Goal: Task Accomplishment & Management: Manage account settings

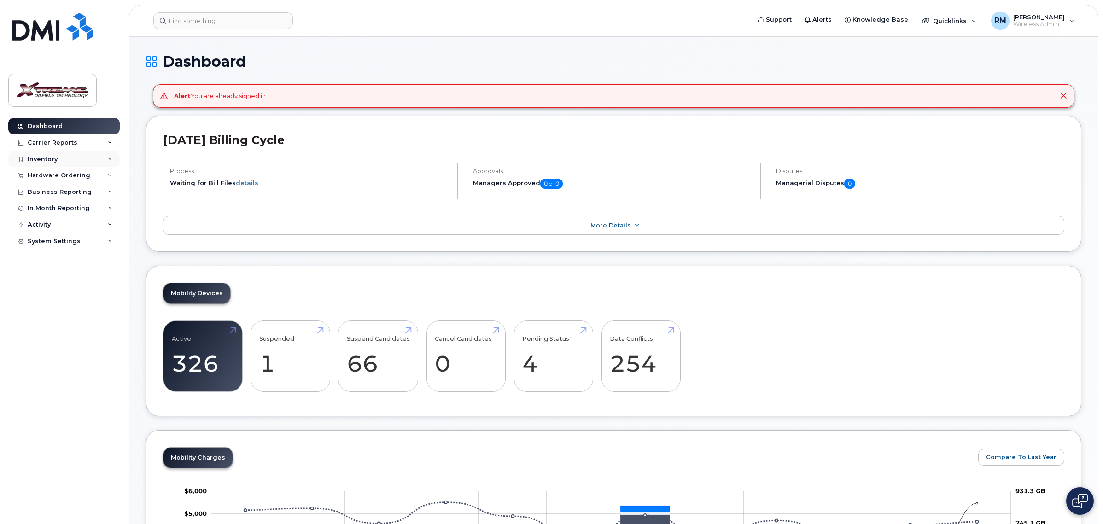
click at [50, 159] on div "Inventory" at bounding box center [43, 159] width 30 height 7
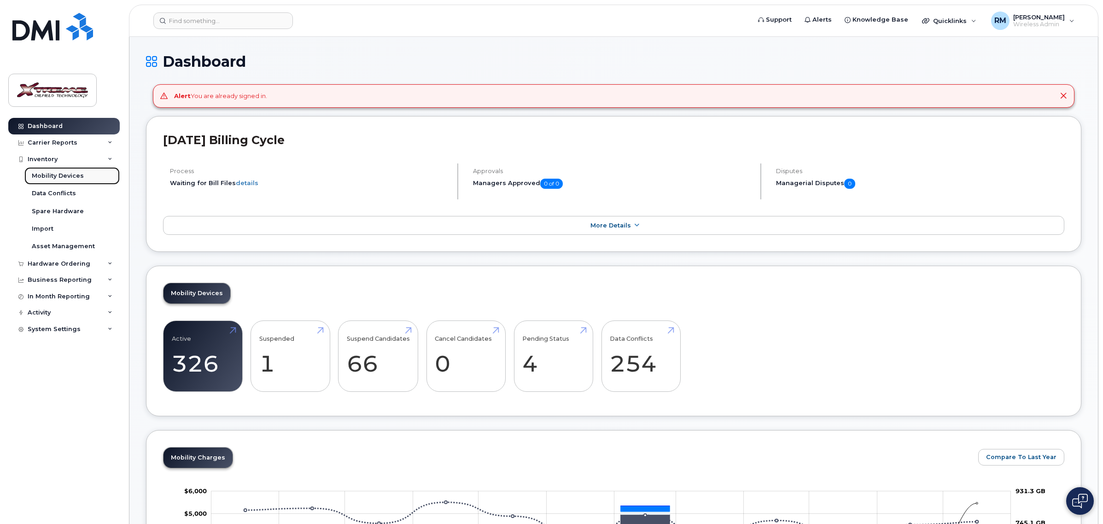
click at [49, 178] on div "Mobility Devices" at bounding box center [58, 176] width 52 height 8
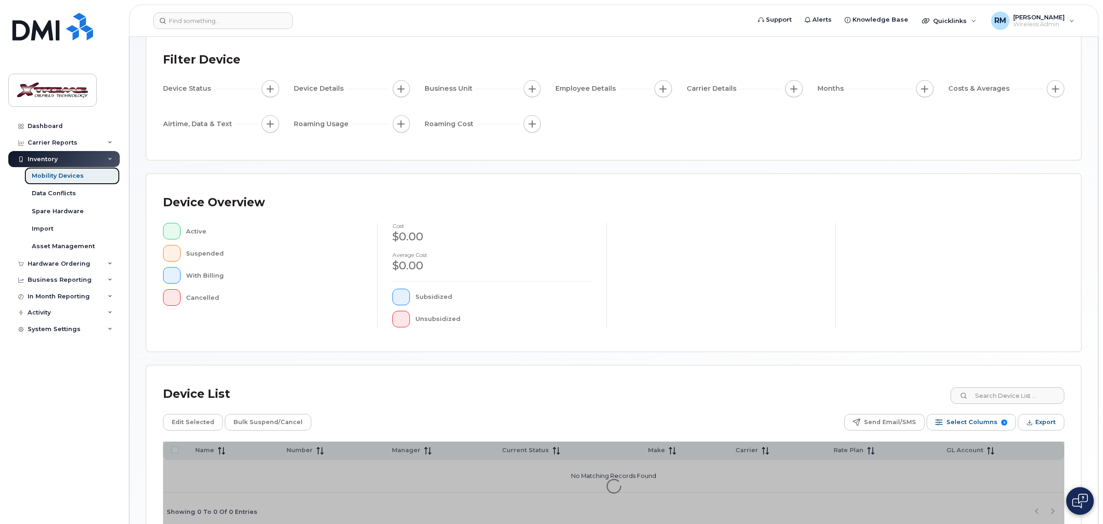
scroll to position [109, 0]
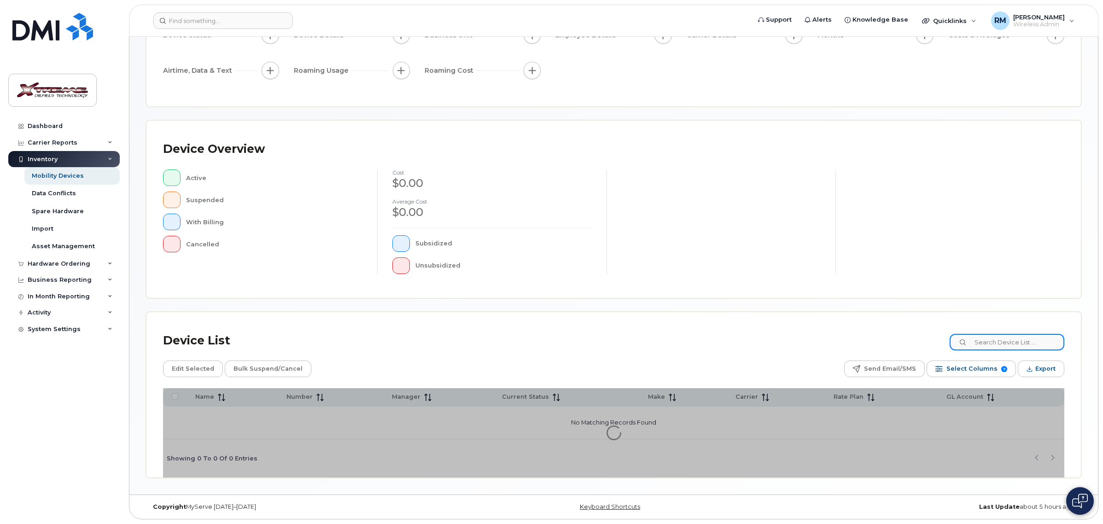
click at [1004, 340] on input at bounding box center [1006, 342] width 115 height 17
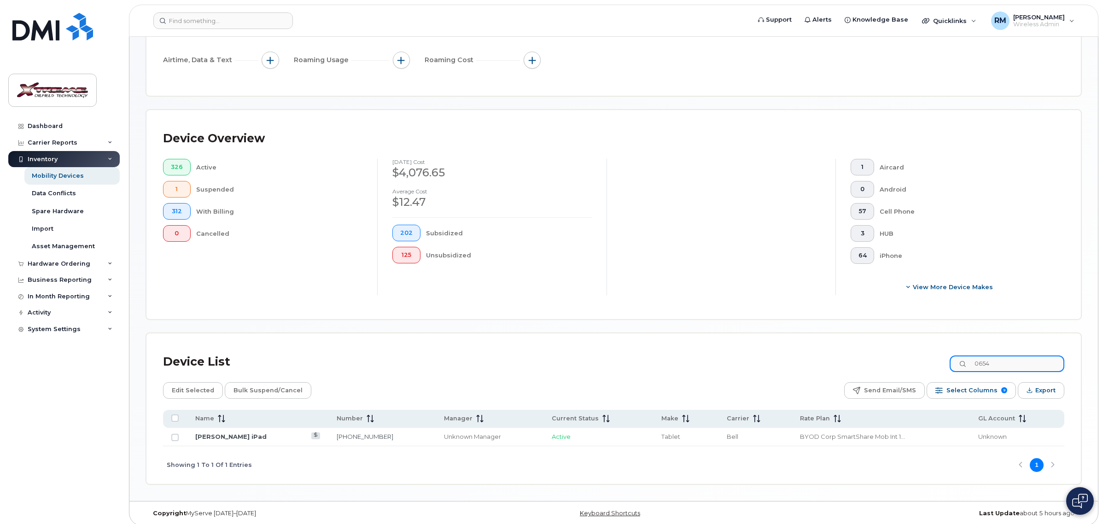
scroll to position [151, 0]
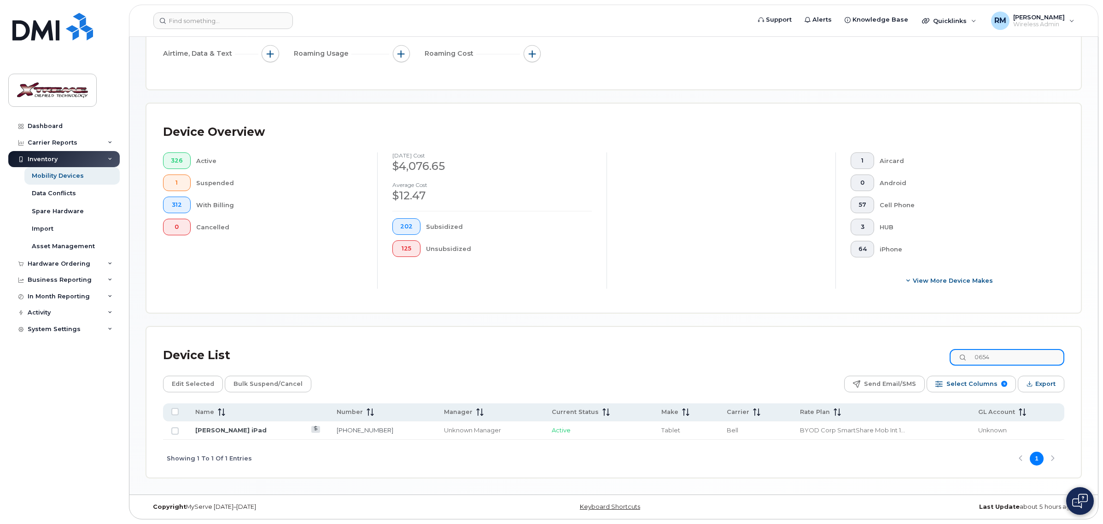
drag, startPoint x: 1018, startPoint y: 353, endPoint x: 868, endPoint y: 360, distance: 149.4
click at [869, 360] on div "Device List 0654" at bounding box center [613, 356] width 901 height 24
type input "edson"
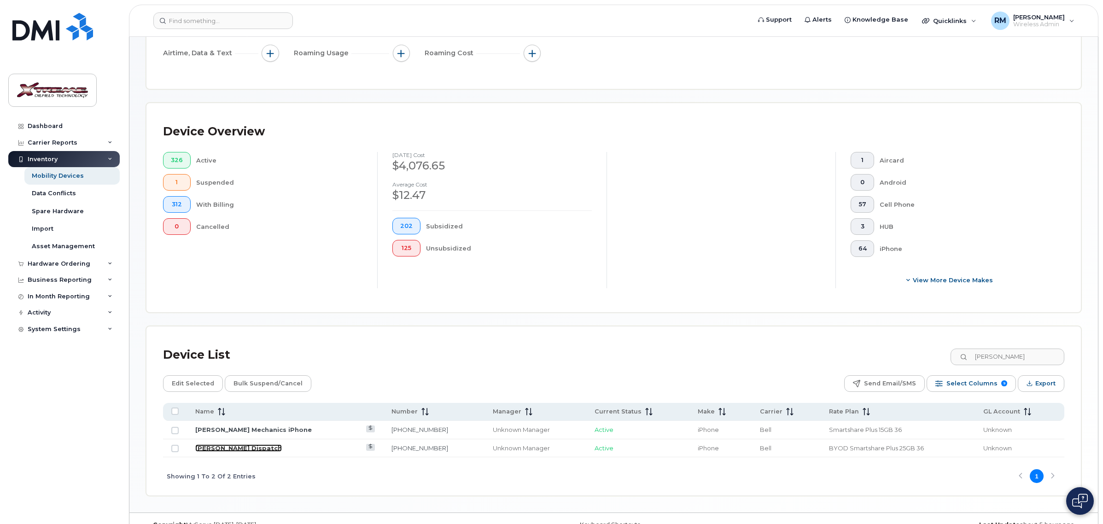
click at [215, 445] on link "Edson Dispatch" at bounding box center [238, 447] width 87 height 7
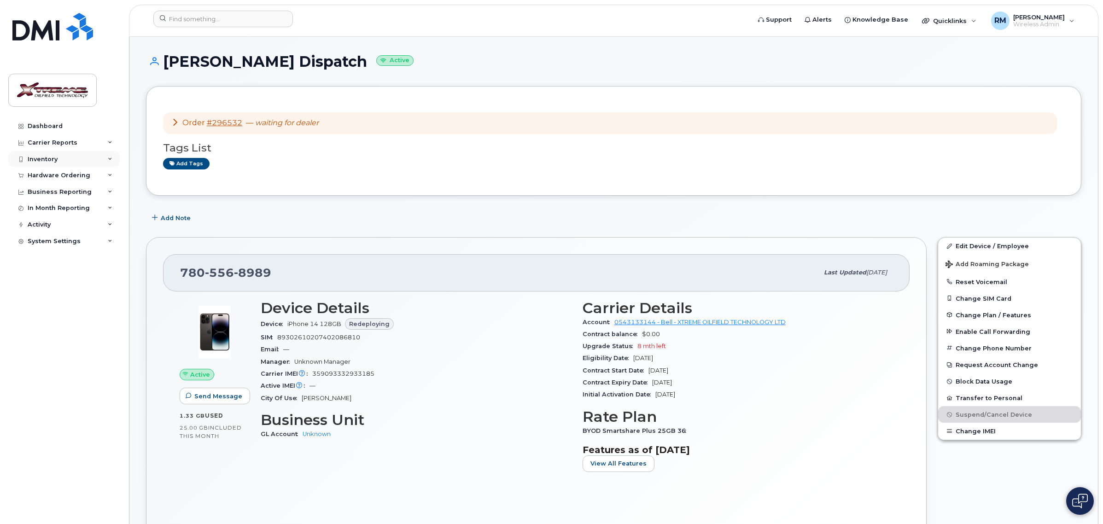
click at [58, 153] on div "Inventory" at bounding box center [63, 159] width 111 height 17
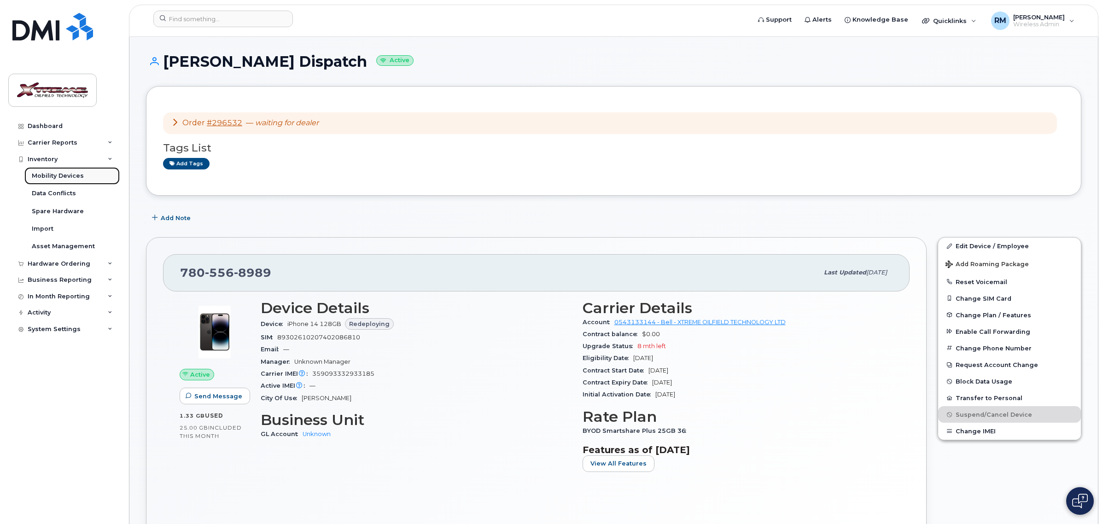
click at [68, 180] on div "Mobility Devices" at bounding box center [58, 176] width 52 height 8
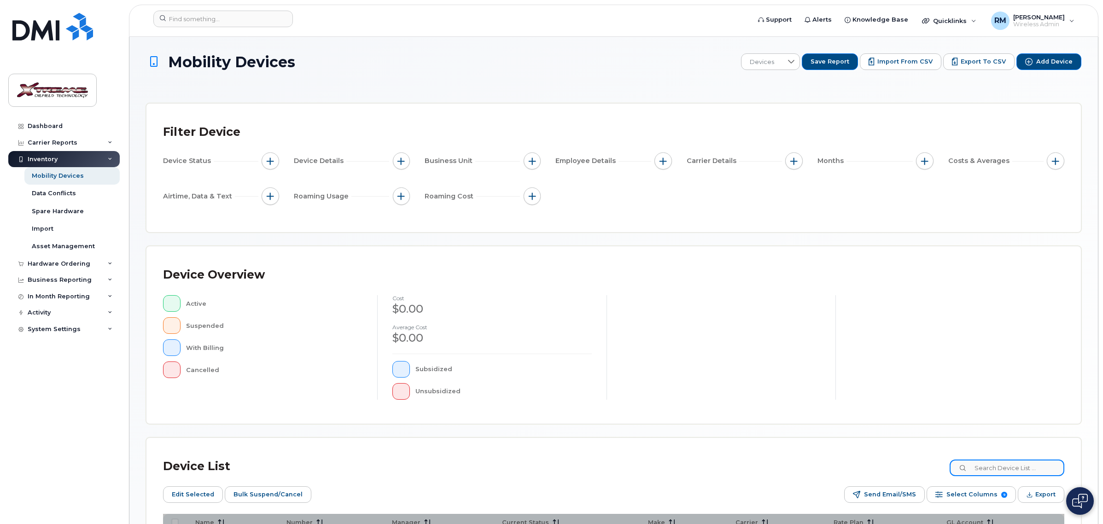
click at [1014, 470] on input at bounding box center [1006, 468] width 115 height 17
type input "0833"
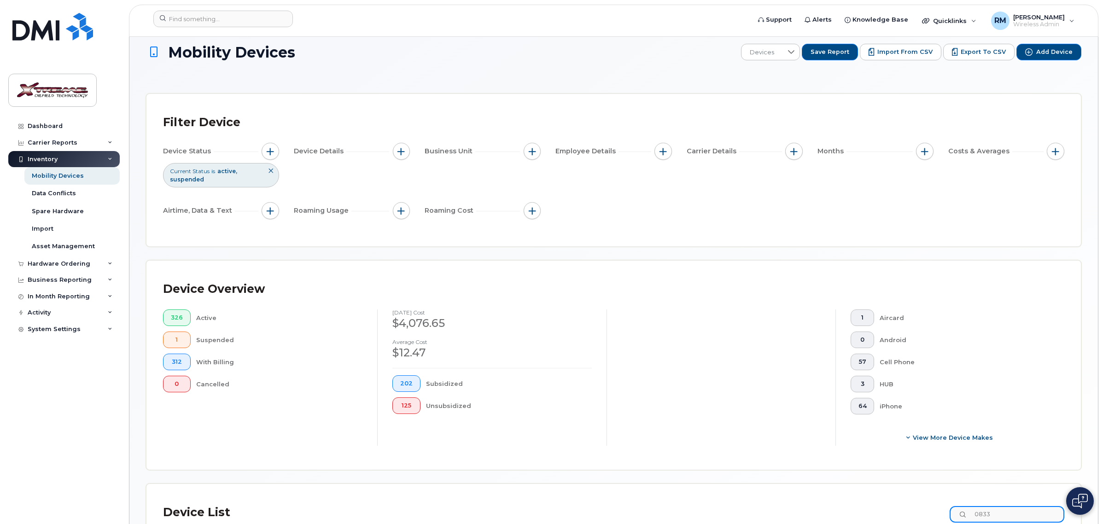
scroll to position [167, 0]
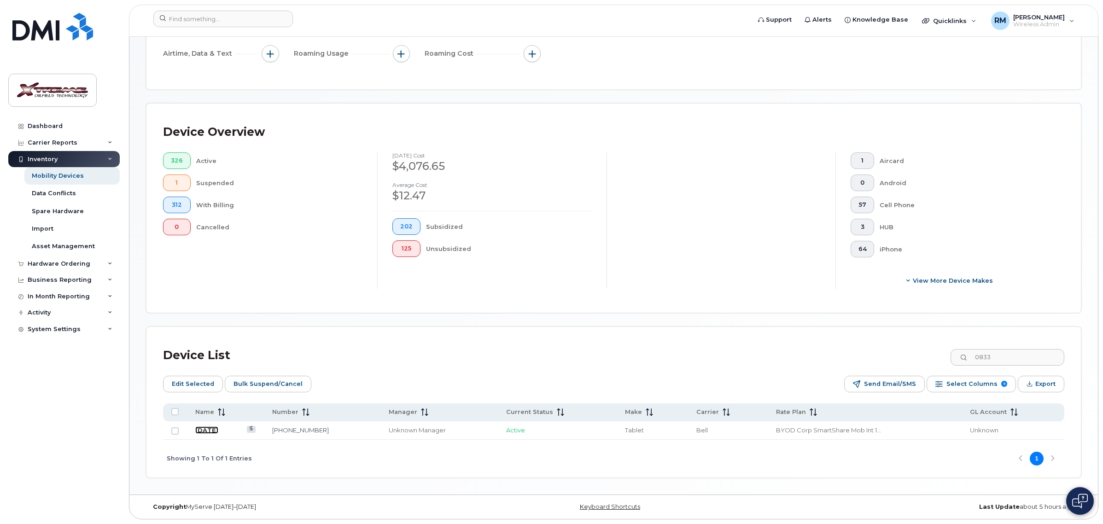
click at [208, 429] on link "July 7" at bounding box center [206, 429] width 23 height 7
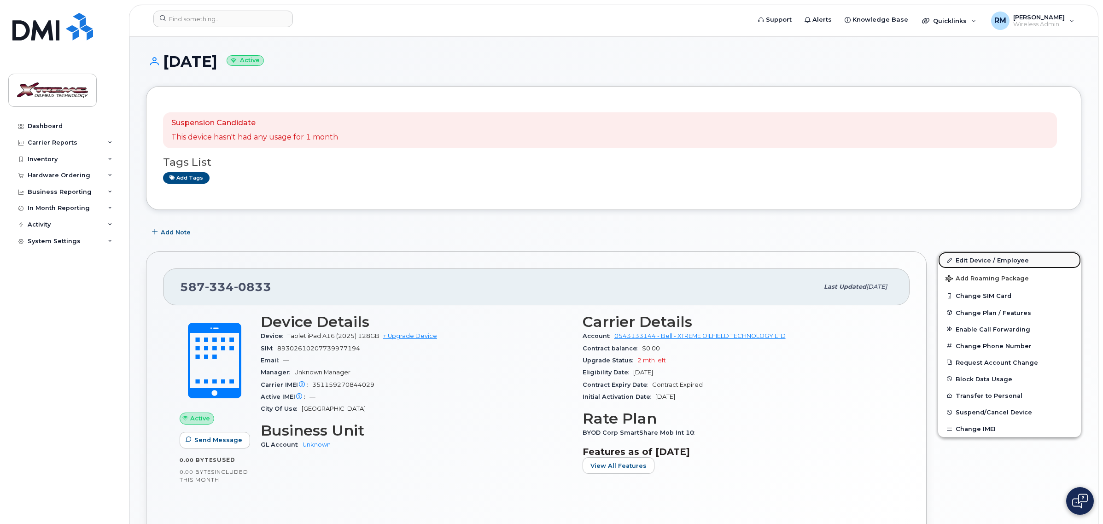
click at [1015, 258] on link "Edit Device / Employee" at bounding box center [1009, 260] width 143 height 17
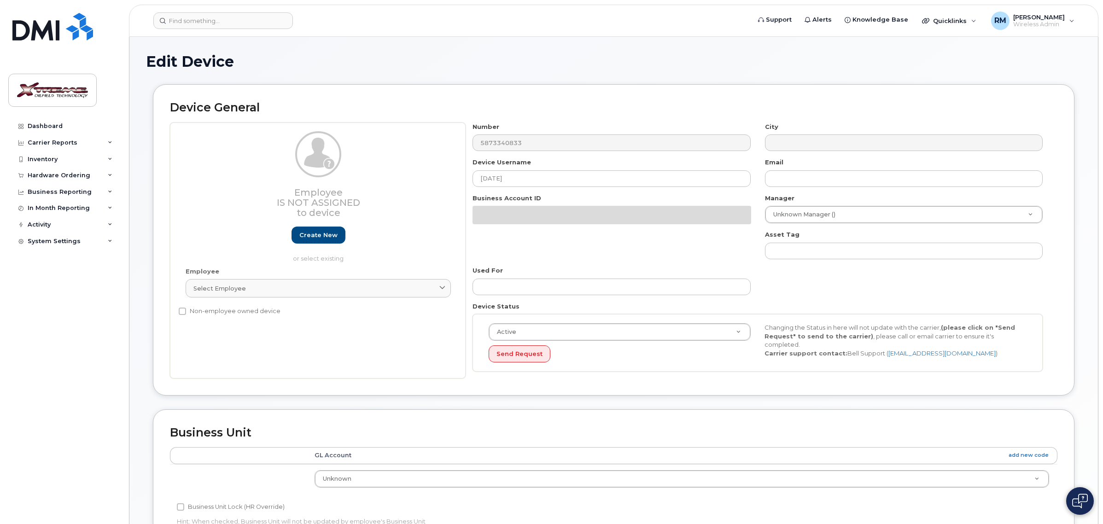
select select "4343095"
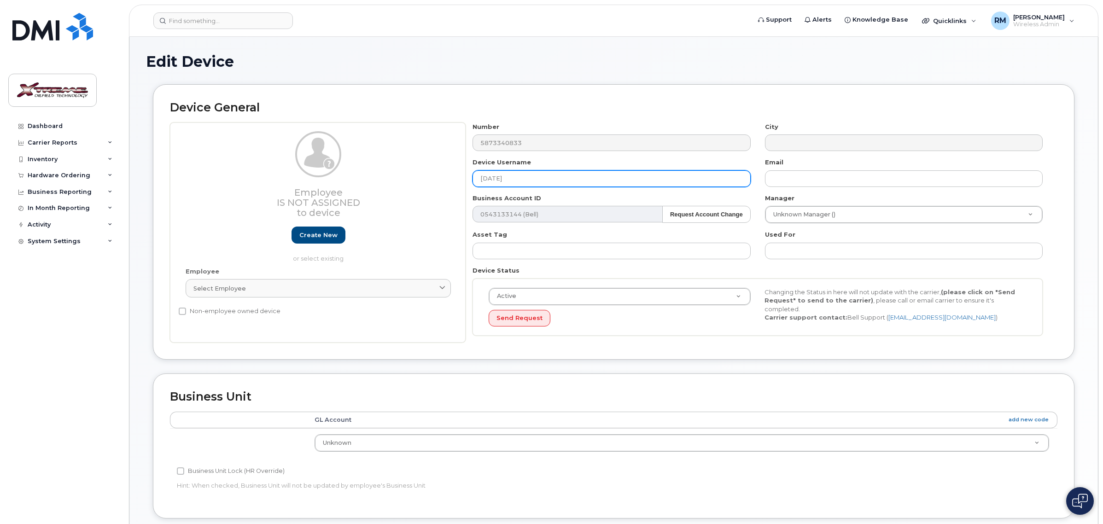
drag, startPoint x: 519, startPoint y: 176, endPoint x: 272, endPoint y: 167, distance: 247.5
click at [281, 167] on div "Employee Is not assigned to device Create new or select existing Employee Selec…" at bounding box center [613, 232] width 887 height 221
type input "Glenn Mamalias iPad"
type input "Saving..."
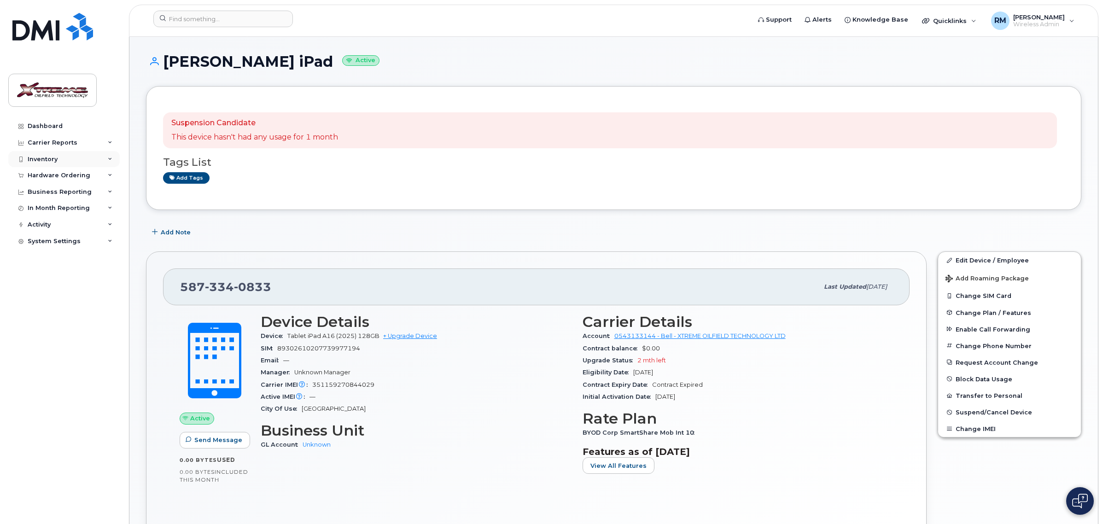
click at [56, 157] on div "Inventory" at bounding box center [43, 159] width 30 height 7
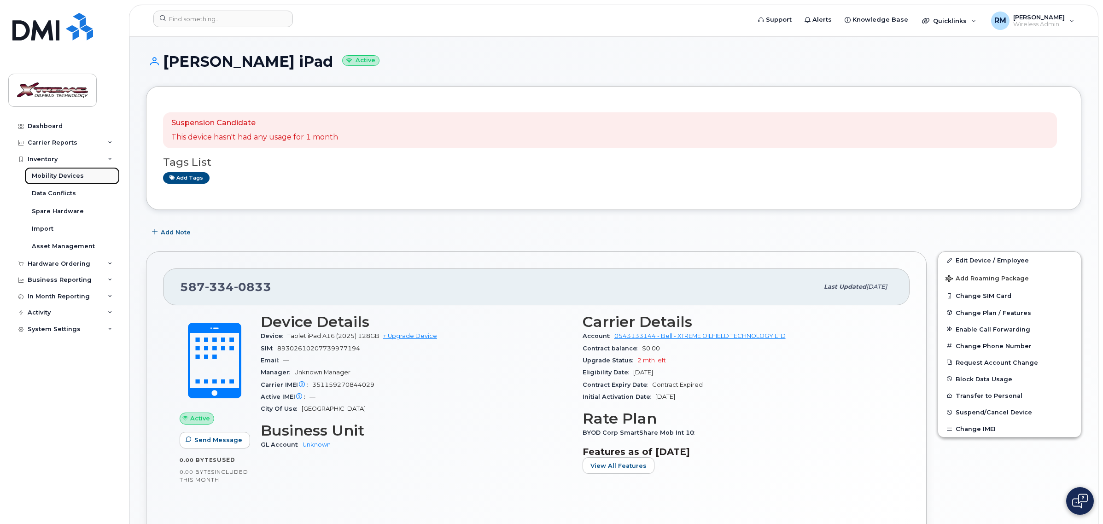
click at [63, 175] on div "Mobility Devices" at bounding box center [58, 176] width 52 height 8
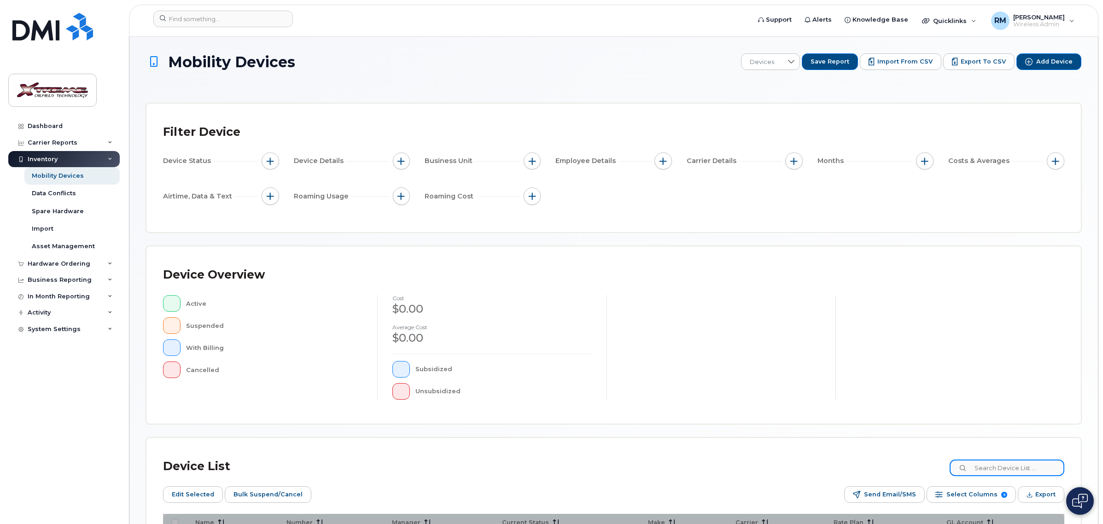
click at [1008, 466] on input at bounding box center [1006, 468] width 115 height 17
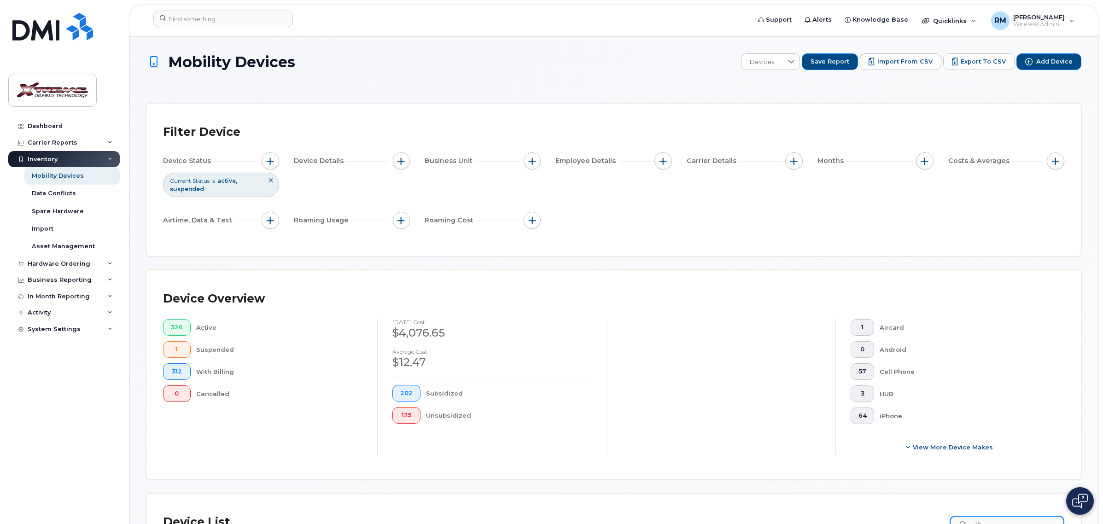
scroll to position [4, 0]
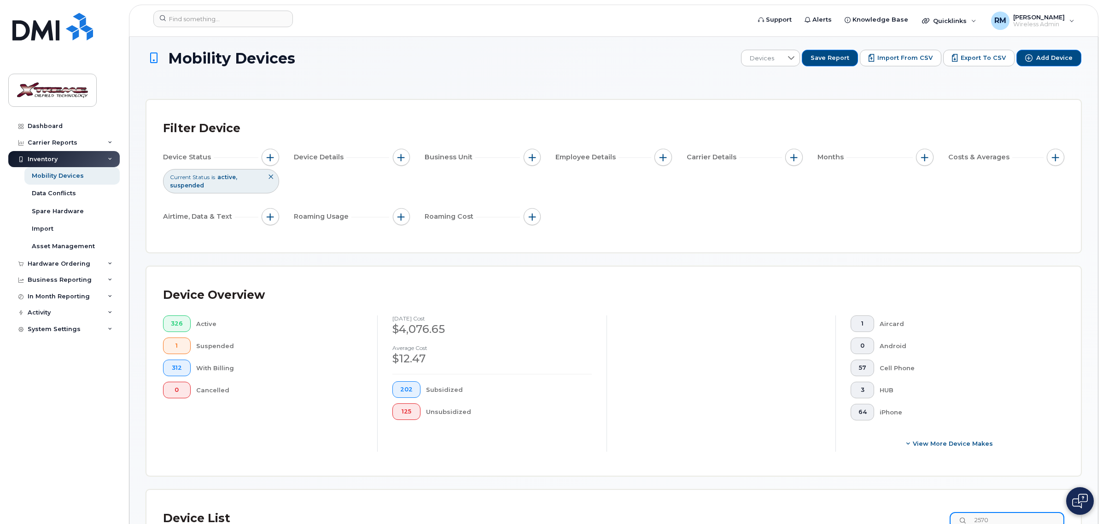
type input "2570"
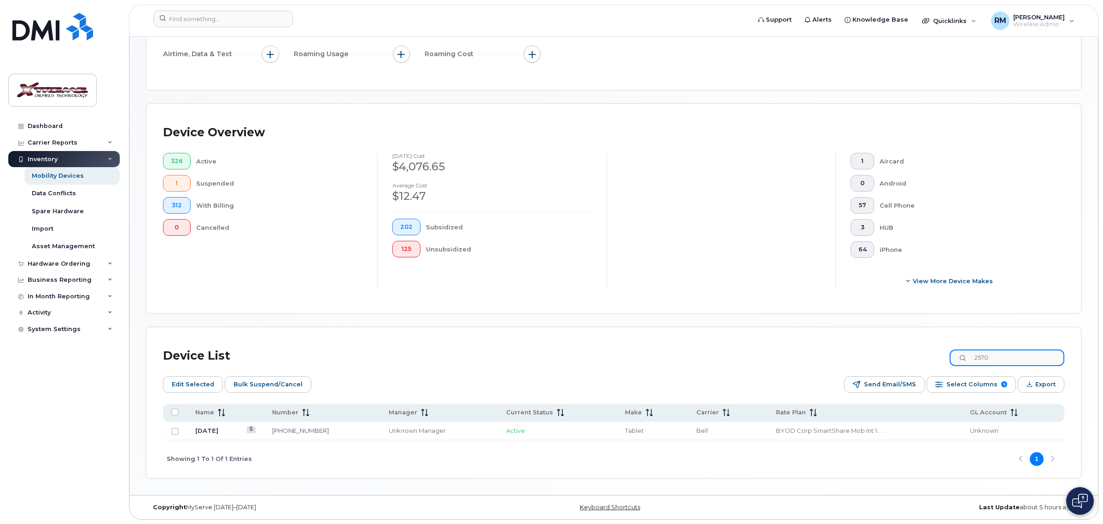
scroll to position [167, 0]
click at [207, 429] on link "[DATE]" at bounding box center [206, 429] width 23 height 7
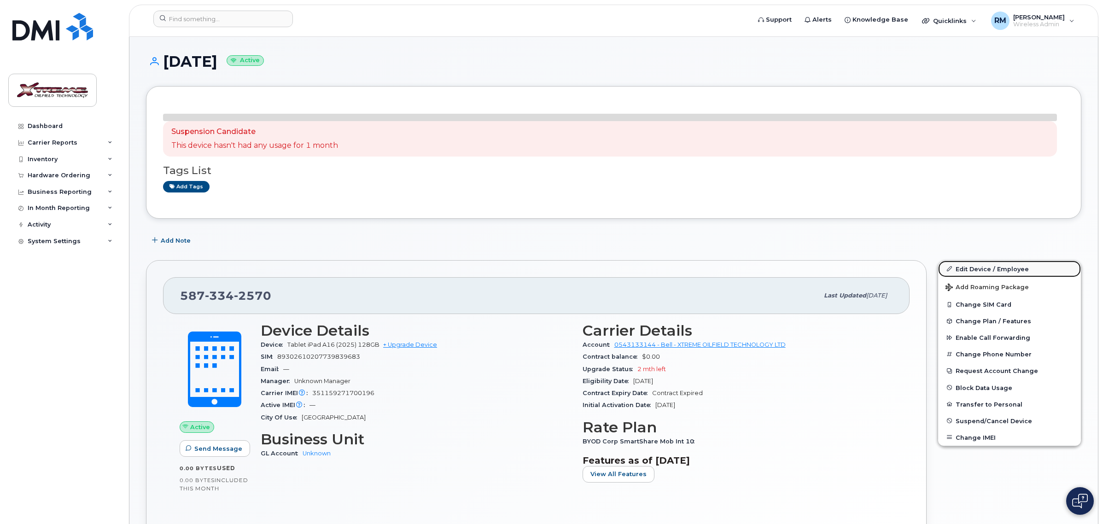
click at [988, 266] on link "Edit Device / Employee" at bounding box center [1009, 269] width 143 height 17
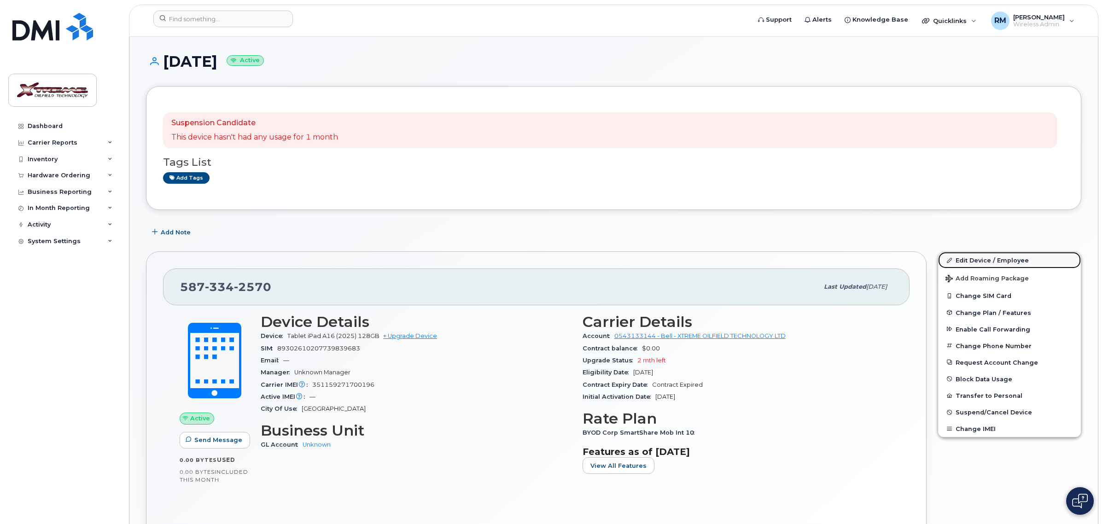
click at [982, 257] on link "Edit Device / Employee" at bounding box center [1009, 260] width 143 height 17
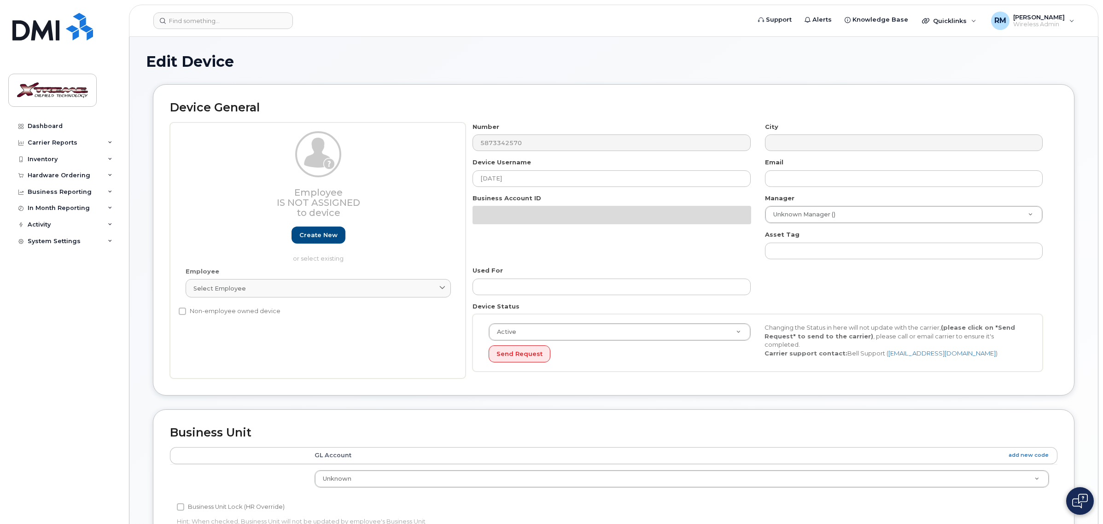
select select "4343095"
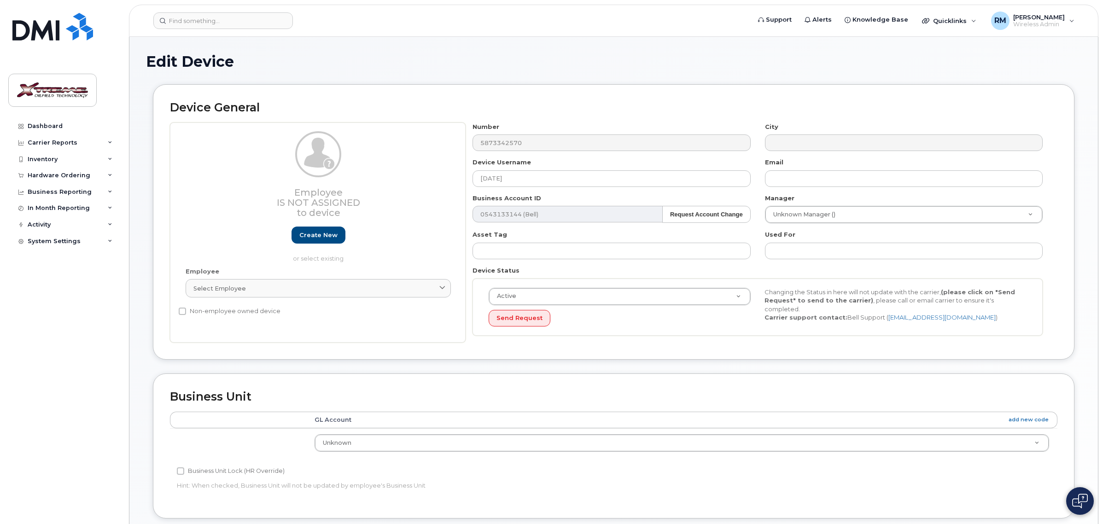
drag, startPoint x: 539, startPoint y: 181, endPoint x: 291, endPoint y: 179, distance: 247.3
click at [291, 179] on div "Employee Is not assigned to device Create new or select existing Employee Selec…" at bounding box center [613, 232] width 887 height 221
type input "a"
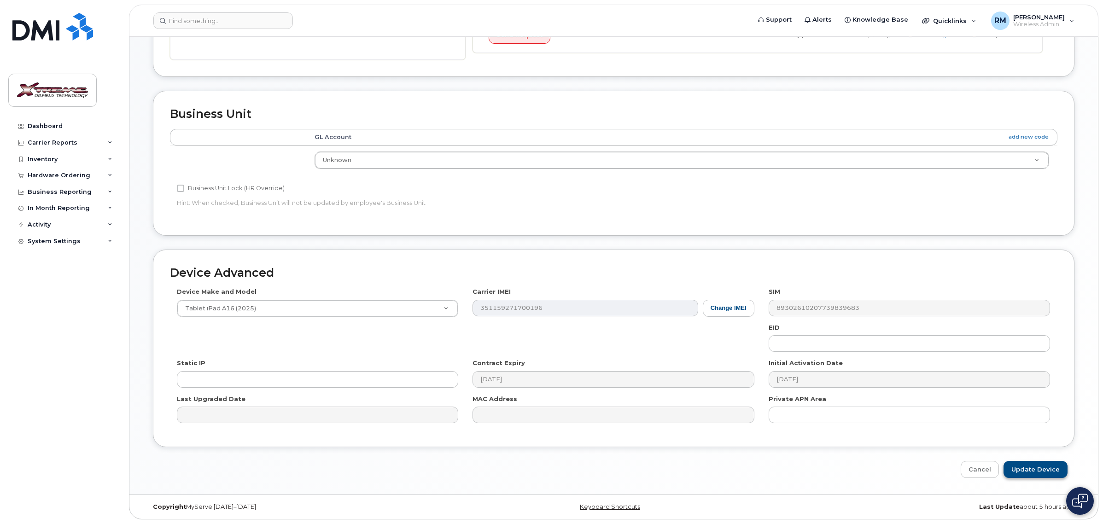
type input "[PERSON_NAME] iPad"
click at [1037, 472] on input "Update Device" at bounding box center [1035, 469] width 64 height 17
type input "Saving..."
